Goal: Information Seeking & Learning: Learn about a topic

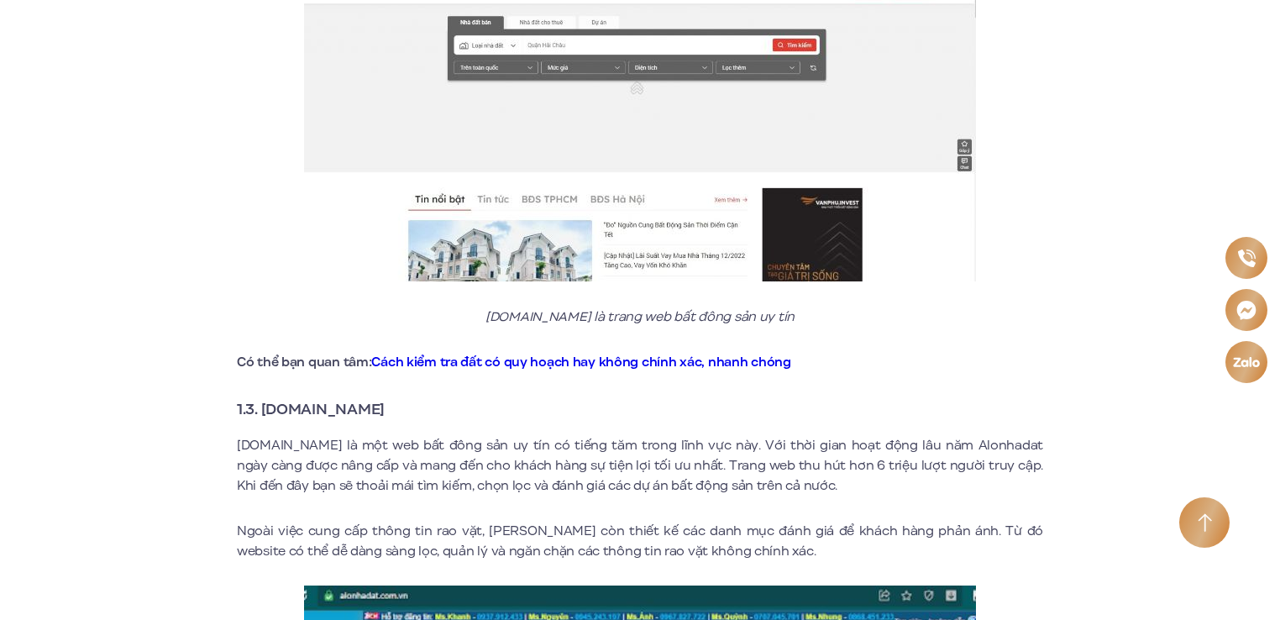
scroll to position [1606, 0]
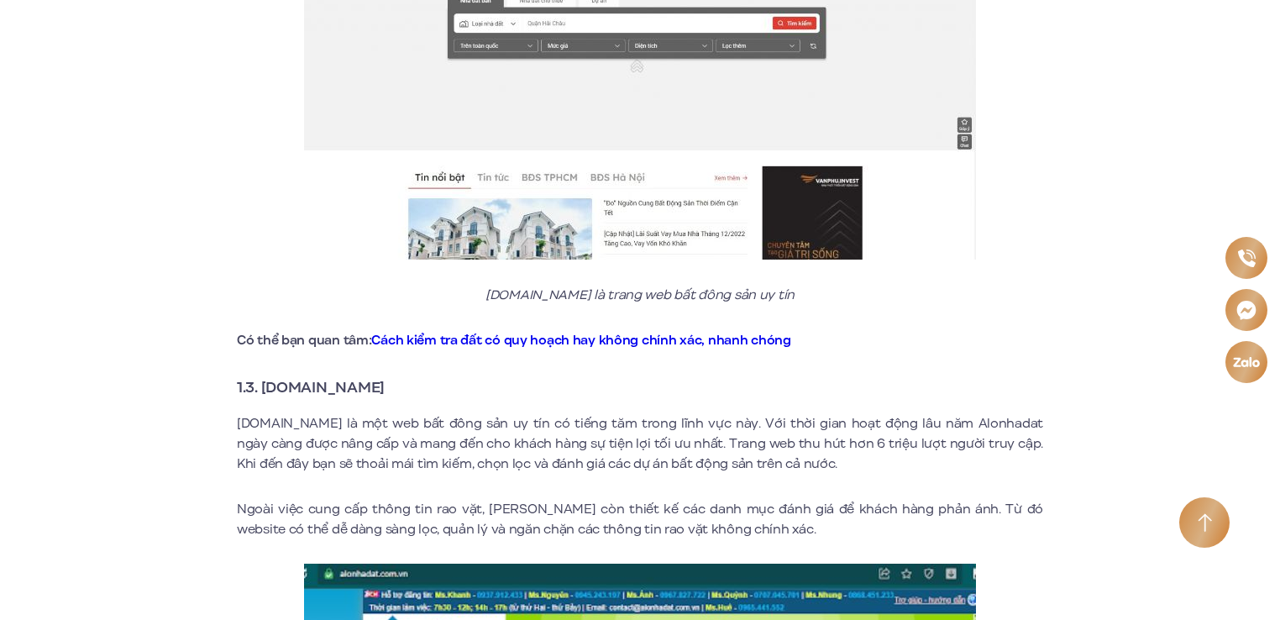
drag, startPoint x: 393, startPoint y: 364, endPoint x: 264, endPoint y: 371, distance: 129.6
click at [264, 376] on strong "1.3. [DOMAIN_NAME]" at bounding box center [311, 387] width 148 height 22
copy strong "[DOMAIN_NAME]"
click at [264, 376] on strong "1.3. [DOMAIN_NAME]" at bounding box center [311, 387] width 148 height 22
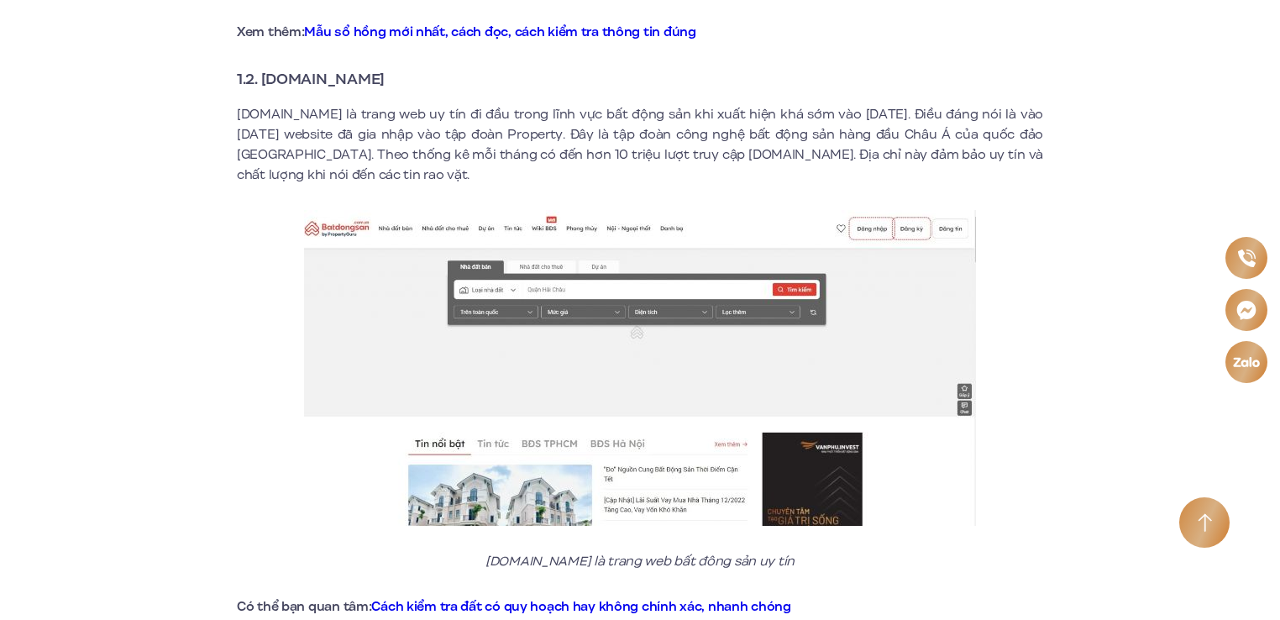
scroll to position [1361, 0]
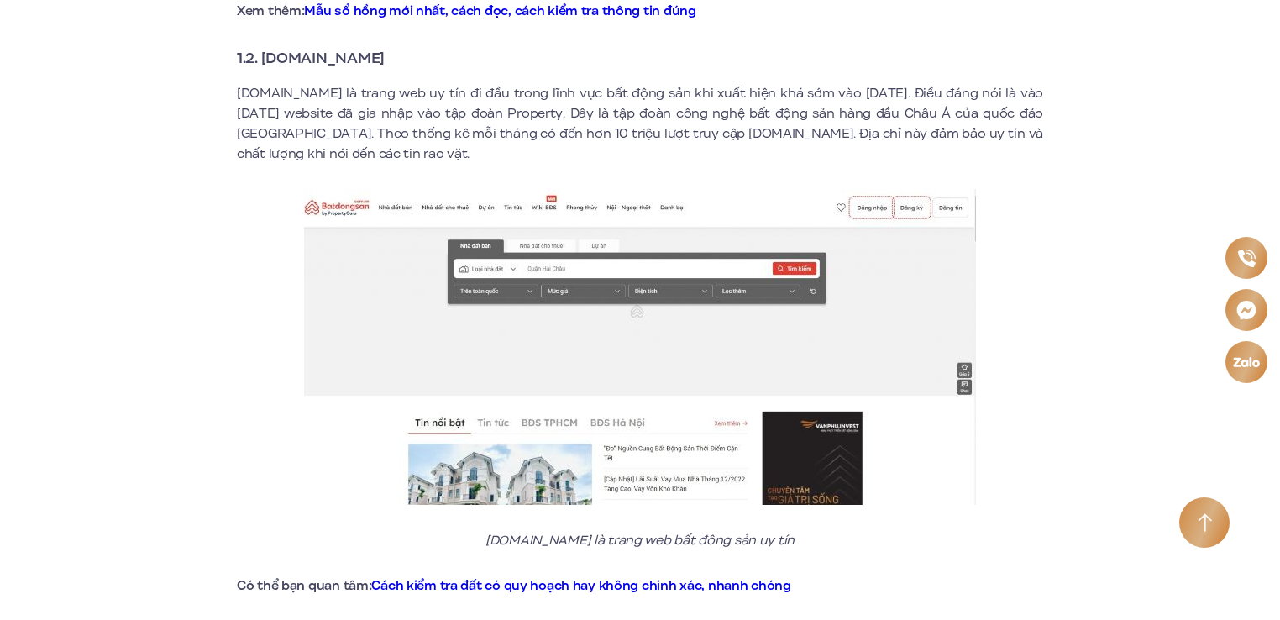
drag, startPoint x: 402, startPoint y: 39, endPoint x: 378, endPoint y: 39, distance: 24.4
click at [378, 47] on strong "1.2. Batdongsan.com.vn" at bounding box center [311, 58] width 148 height 22
drag, startPoint x: 378, startPoint y: 39, endPoint x: 717, endPoint y: 25, distance: 338.8
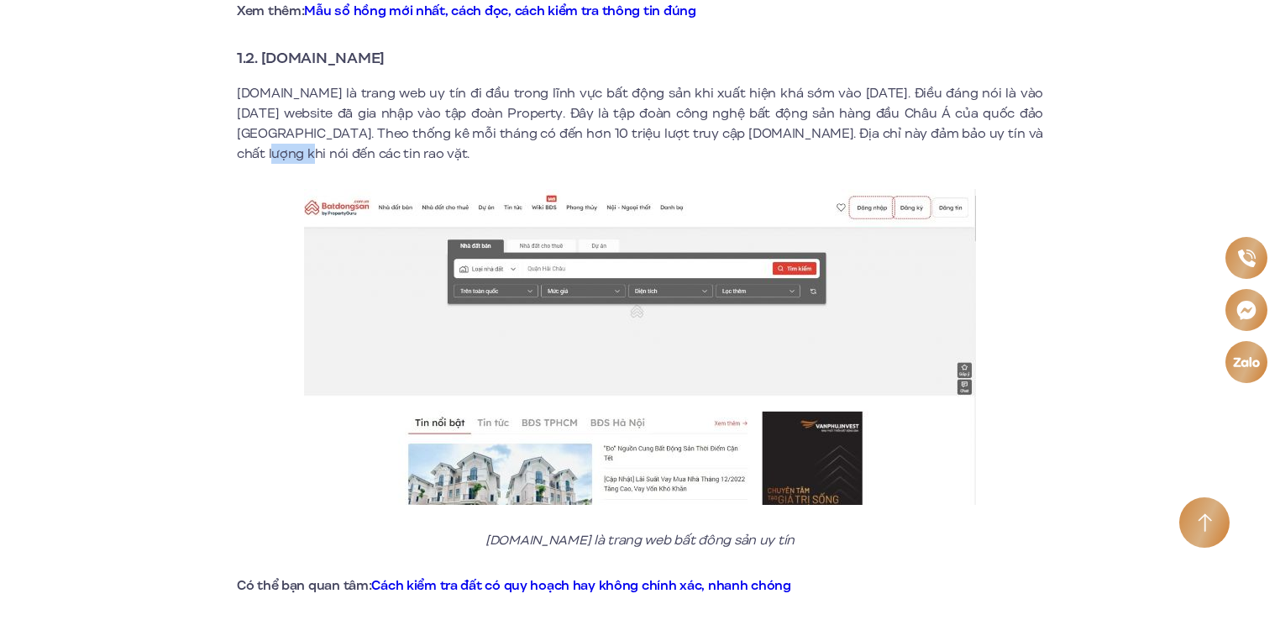
click at [717, 25] on img at bounding box center [640, 14] width 202 height 76
drag, startPoint x: 257, startPoint y: 31, endPoint x: 410, endPoint y: 41, distance: 153.2
click at [410, 46] on h3 "1.2. Batdongsan.com.vn" at bounding box center [640, 58] width 806 height 24
copy strong "Batdongsan.com.vn"
click at [438, 22] on section "Giới thiệu Vị trí Tiện ích Thông tin căn hộ Tin tức Thư viện Liên hệ vi en Đăng…" at bounding box center [640, 2] width 1280 height 52
